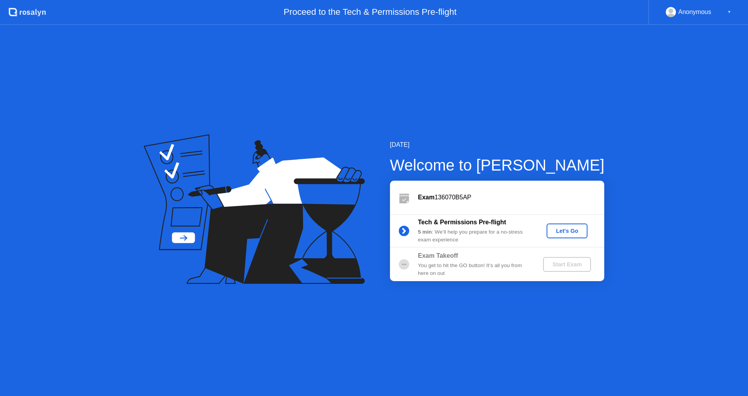
click at [571, 233] on div "Let's Go" at bounding box center [567, 231] width 35 height 6
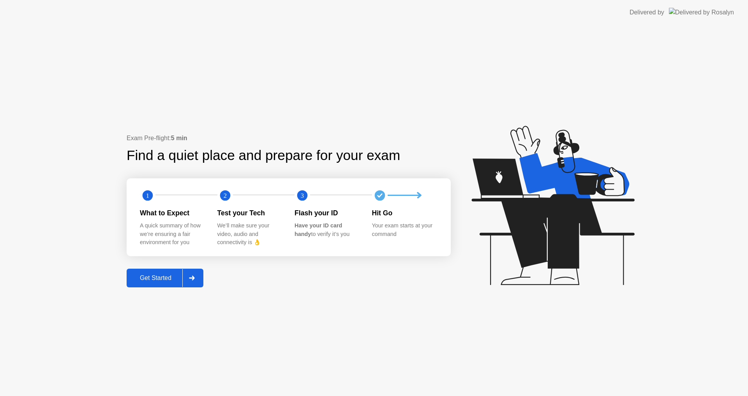
click at [166, 267] on div "Exam Pre-flight: 5 min Find a quiet place and prepare for your exam 1 2 3 What …" at bounding box center [289, 211] width 324 height 154
click at [167, 271] on button "Get Started" at bounding box center [165, 278] width 77 height 19
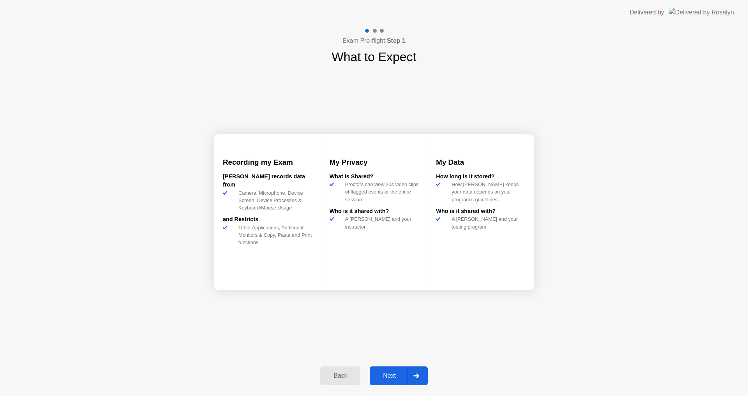
click at [401, 363] on div "Back Next" at bounding box center [374, 376] width 117 height 36
click at [401, 376] on div "Next" at bounding box center [389, 376] width 35 height 7
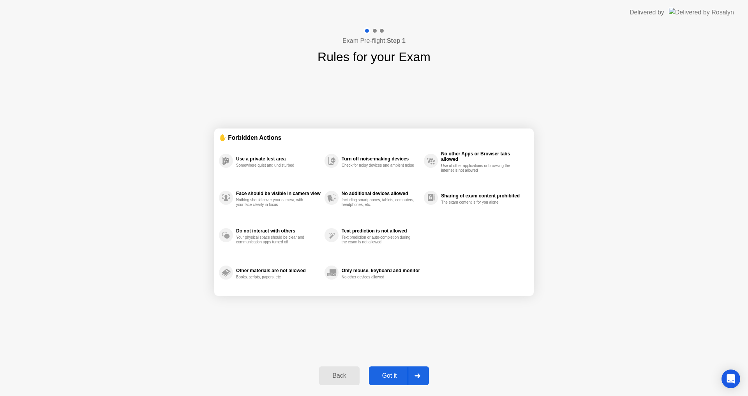
click at [401, 376] on div "Got it" at bounding box center [389, 376] width 37 height 7
select select "Available cameras"
select select "Available speakers"
select select "Available microphones"
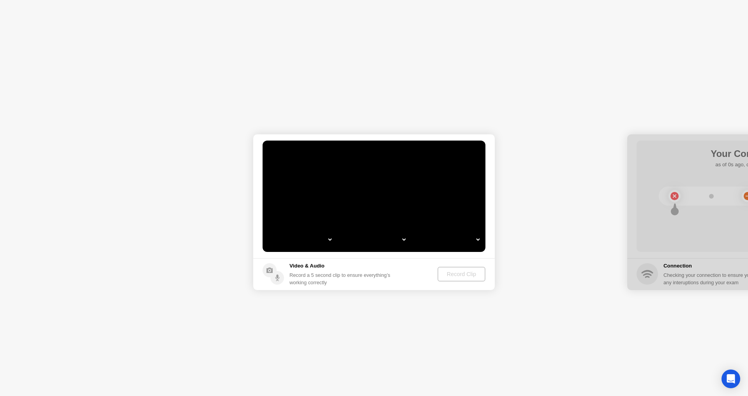
select select "*"
select select "**********"
select select "*******"
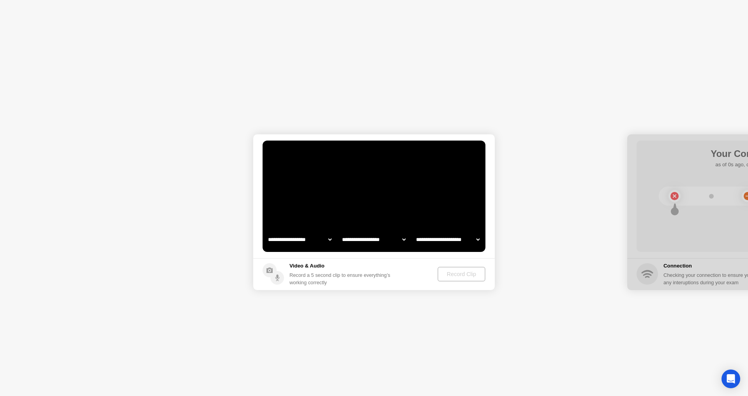
select select "*******"
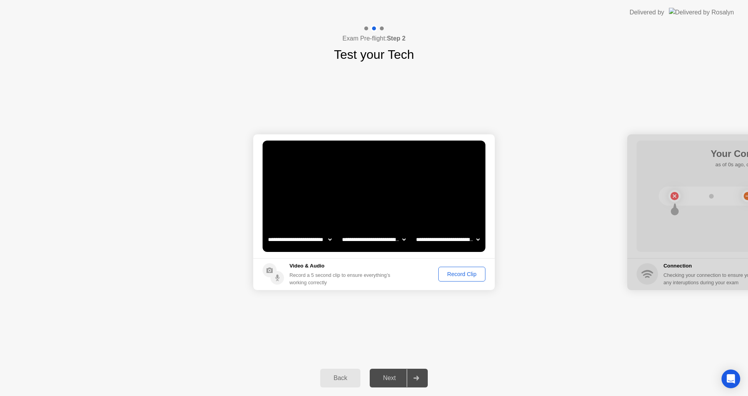
click at [401, 376] on div "Next" at bounding box center [389, 378] width 35 height 7
click at [462, 276] on div "Record Clip" at bounding box center [462, 274] width 42 height 6
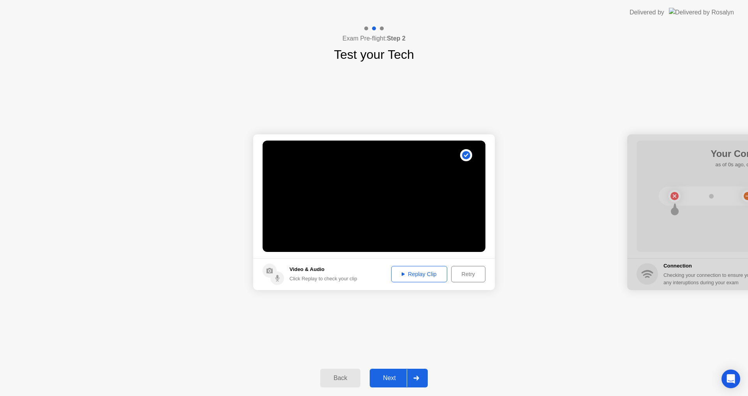
click at [428, 271] on div "Replay Clip" at bounding box center [419, 274] width 51 height 6
click at [424, 276] on div "Replay Clip" at bounding box center [419, 274] width 51 height 6
click at [391, 375] on div "Next" at bounding box center [389, 378] width 35 height 7
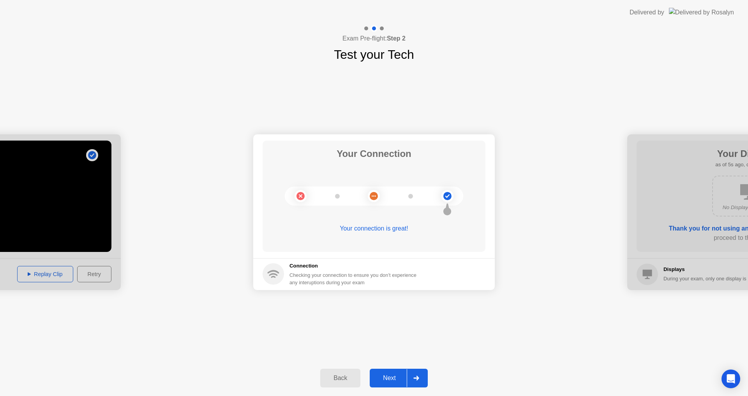
click at [392, 379] on div "Next" at bounding box center [389, 378] width 35 height 7
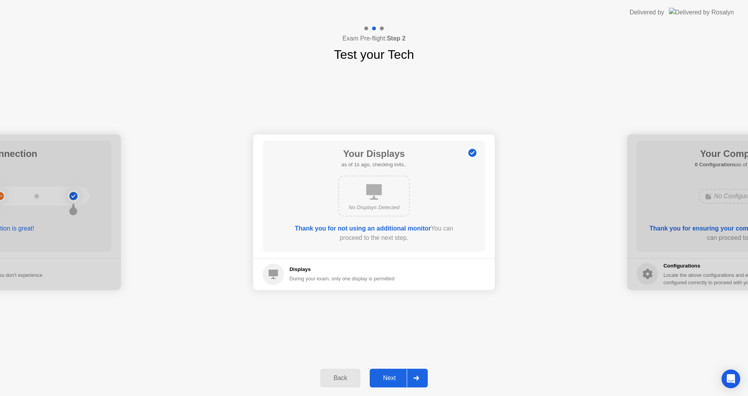
click at [392, 379] on div "Next" at bounding box center [389, 378] width 35 height 7
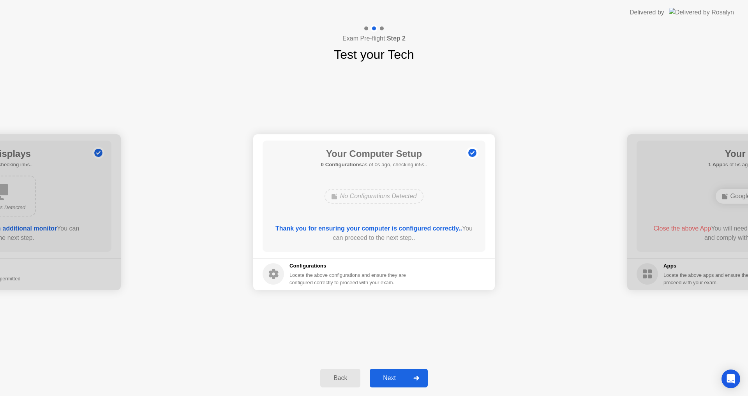
click at [392, 379] on div "Next" at bounding box center [389, 378] width 35 height 7
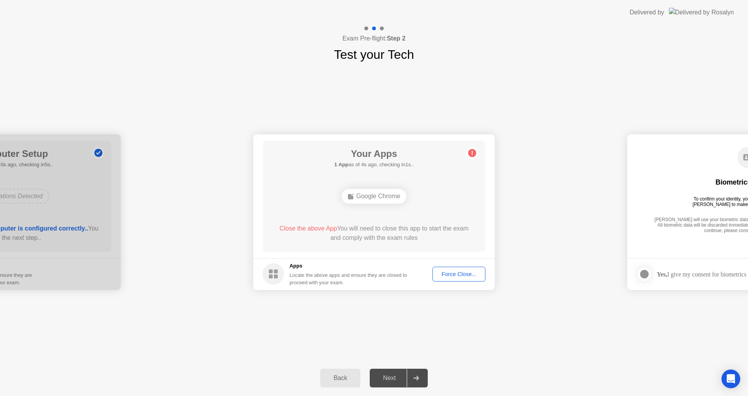
click at [375, 191] on div "Google Chrome" at bounding box center [374, 196] width 65 height 15
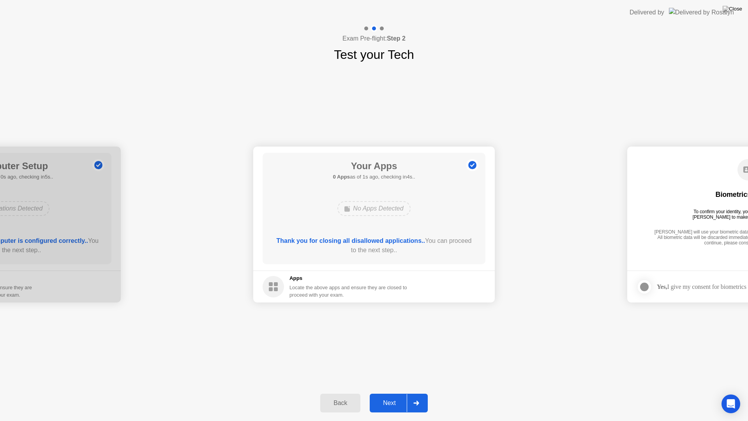
click at [400, 396] on div "Next" at bounding box center [389, 402] width 35 height 7
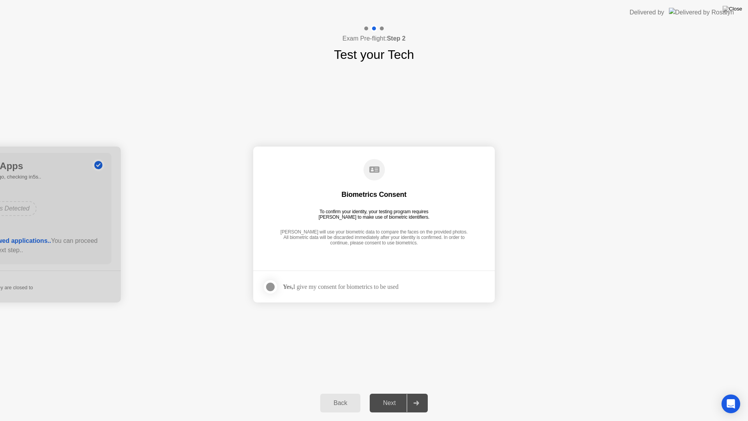
click at [274, 286] on div at bounding box center [270, 286] width 9 height 9
click at [398, 396] on div "Next" at bounding box center [389, 402] width 35 height 7
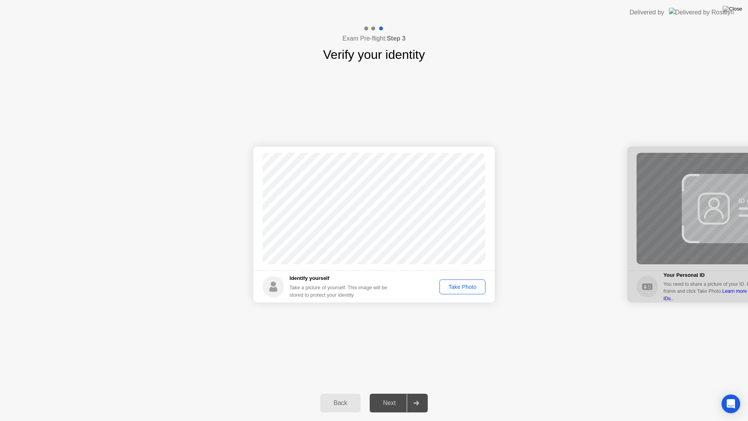
click at [449, 287] on div "Take Photo" at bounding box center [462, 287] width 41 height 6
click at [397, 396] on button "Next" at bounding box center [399, 403] width 58 height 19
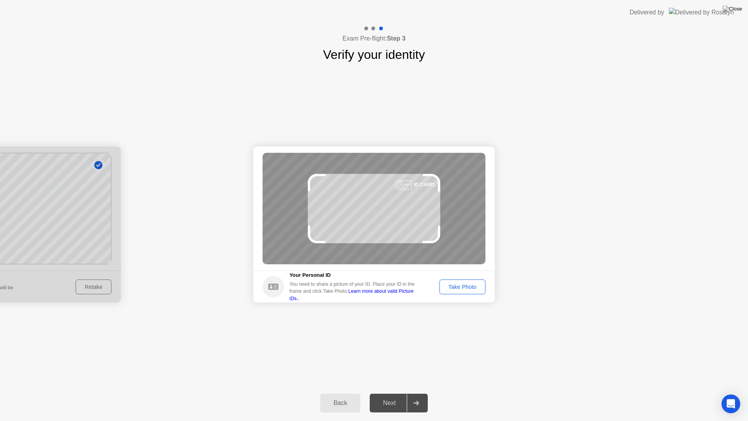
click at [460, 285] on div "Take Photo" at bounding box center [462, 287] width 41 height 6
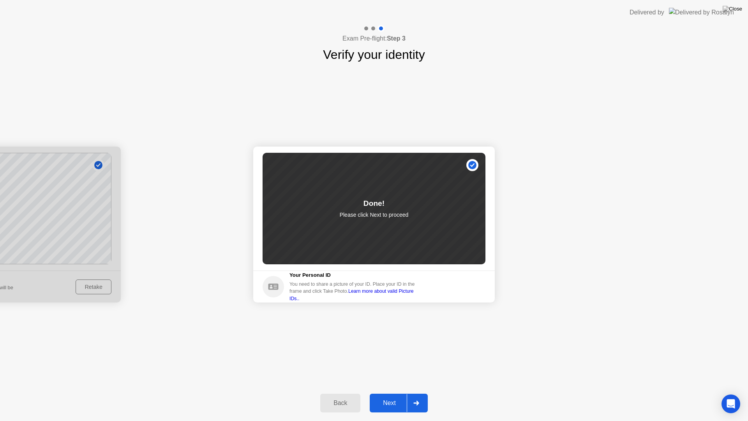
click at [386, 396] on div "Next" at bounding box center [389, 402] width 35 height 7
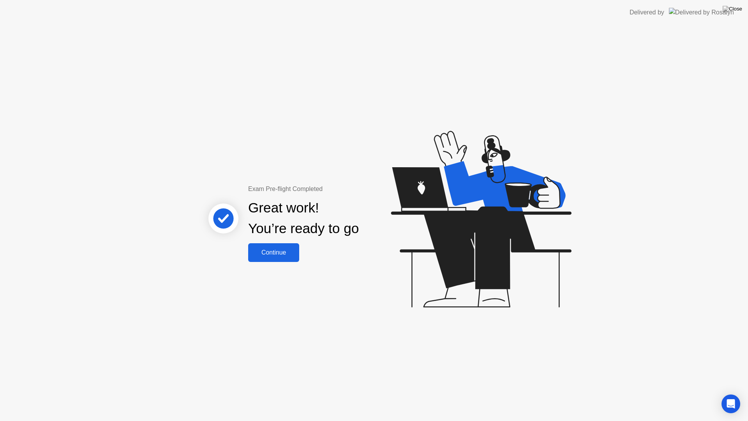
click at [268, 249] on div "Continue" at bounding box center [274, 252] width 46 height 7
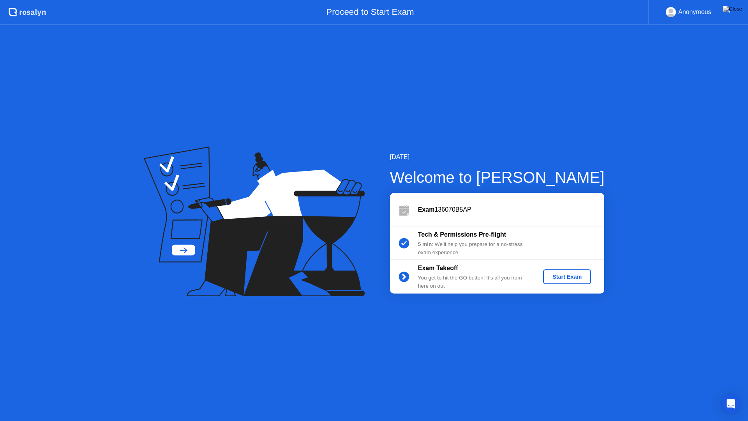
click at [567, 277] on div "Start Exam" at bounding box center [567, 277] width 42 height 6
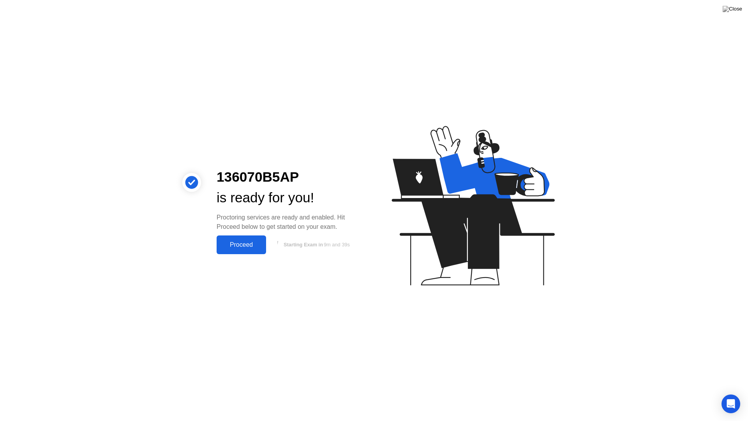
click at [237, 246] on div "Proceed" at bounding box center [241, 244] width 45 height 7
